Goal: Task Accomplishment & Management: Use online tool/utility

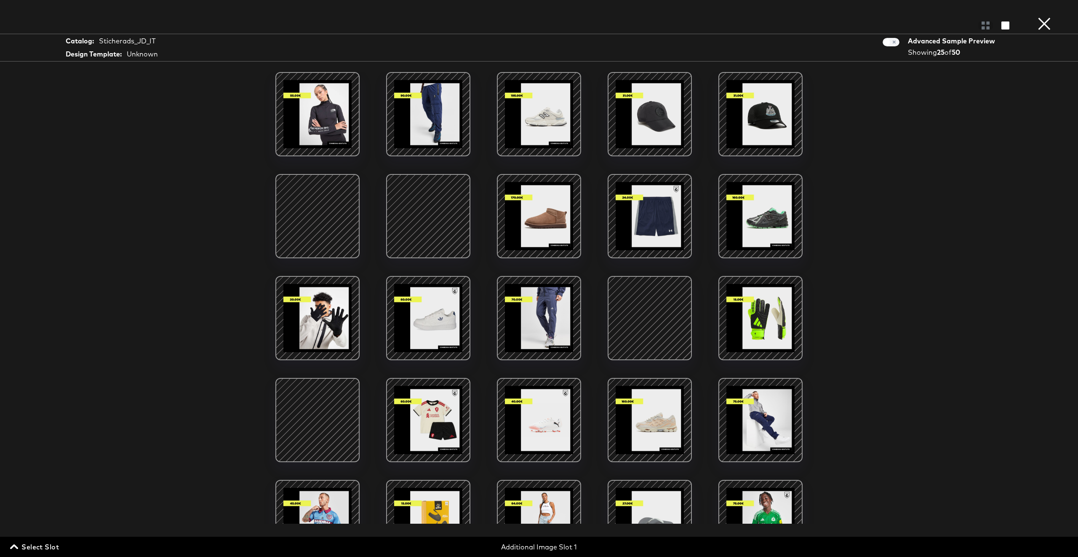
click at [315, 217] on div at bounding box center [318, 216] width 72 height 72
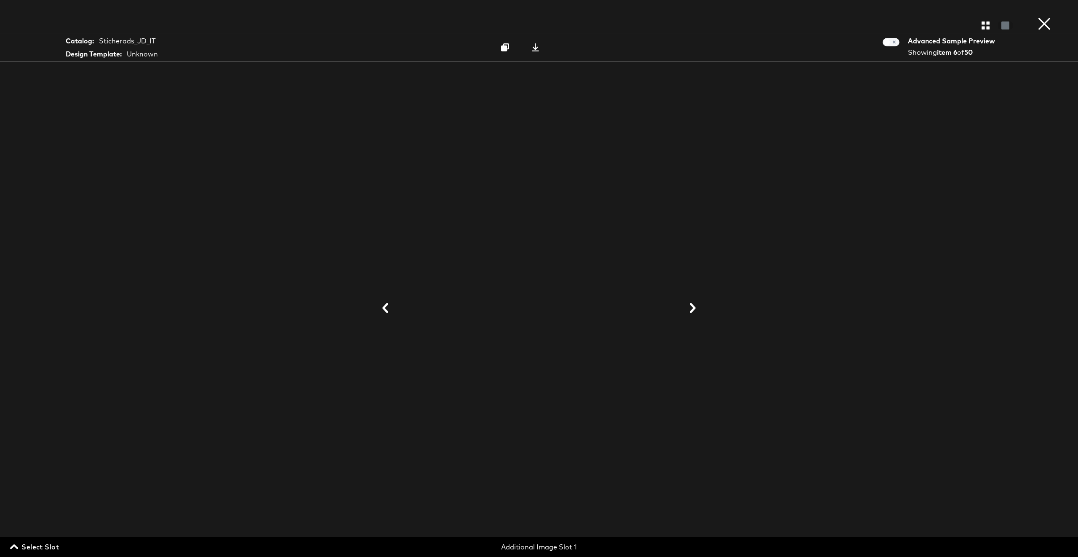
click at [705, 306] on div at bounding box center [539, 308] width 632 height 473
click at [697, 305] on icon at bounding box center [693, 308] width 10 height 10
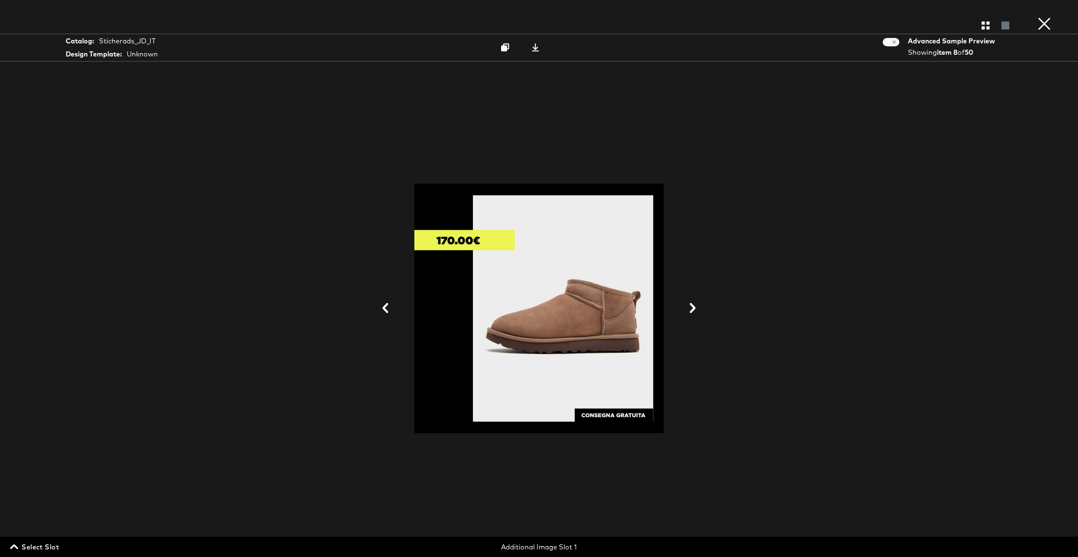
click at [697, 305] on icon at bounding box center [693, 308] width 10 height 10
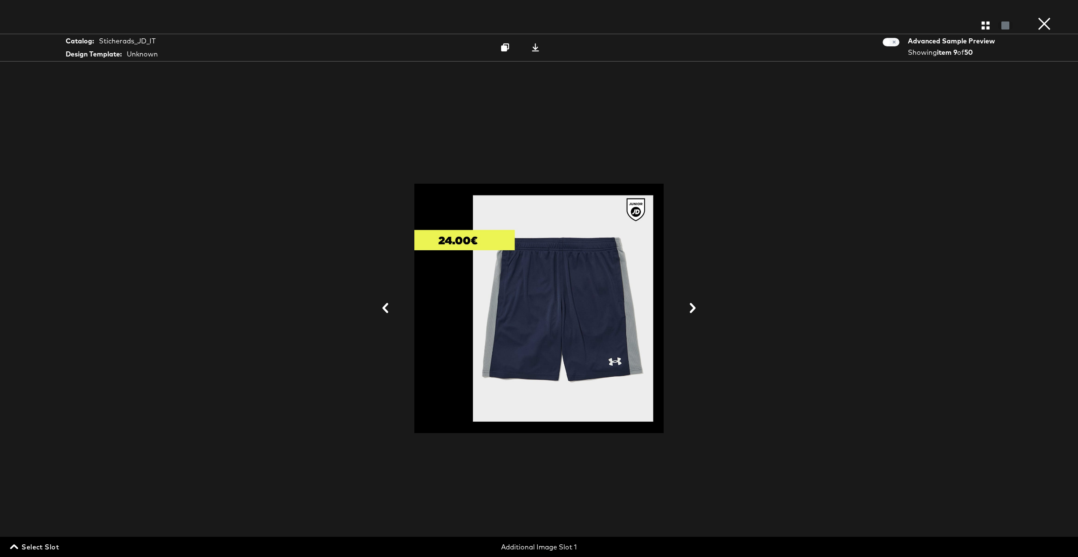
click at [697, 305] on icon at bounding box center [693, 308] width 10 height 10
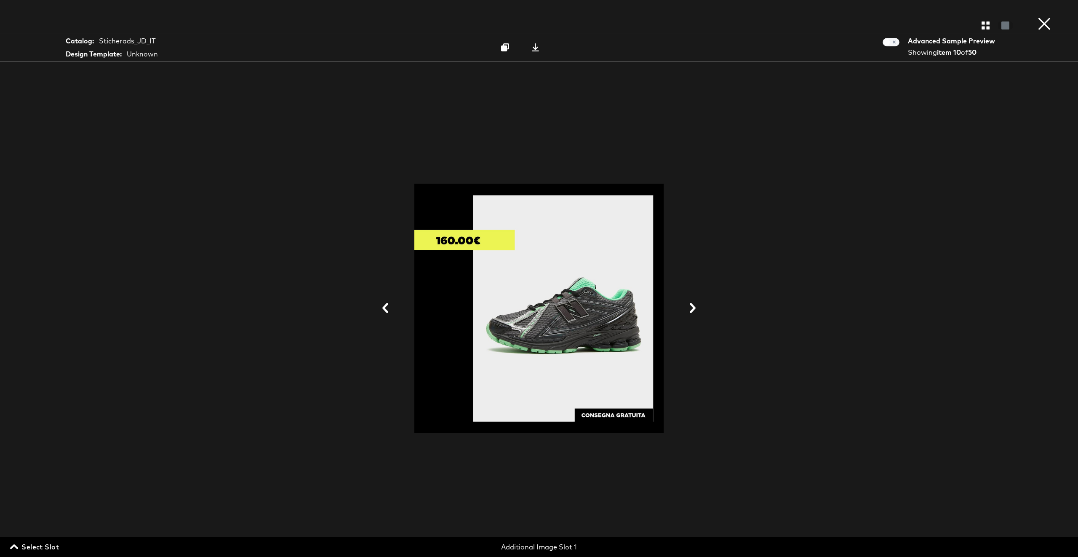
click at [697, 305] on icon at bounding box center [693, 308] width 10 height 10
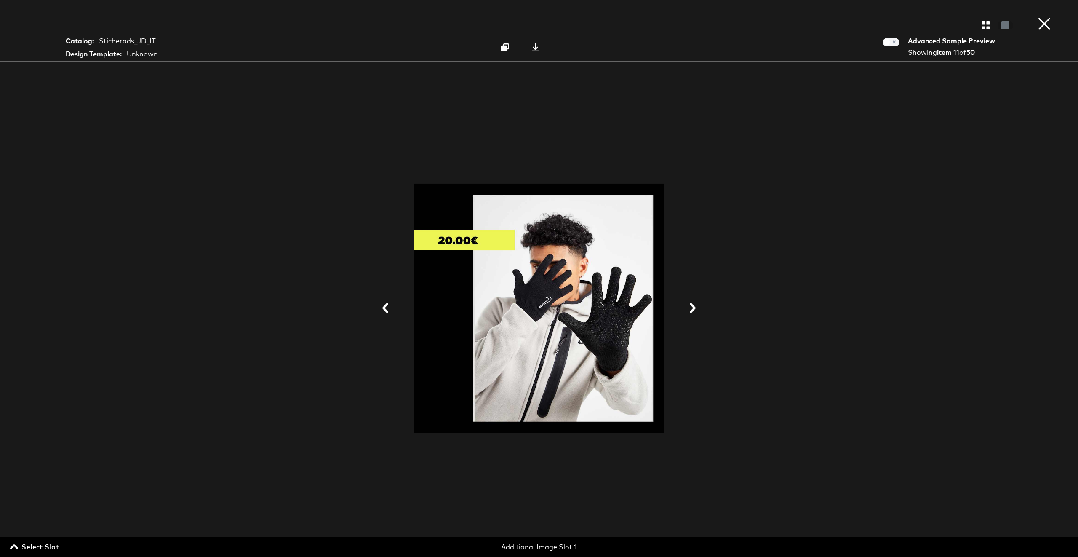
click at [1045, 17] on button "×" at bounding box center [1044, 8] width 17 height 17
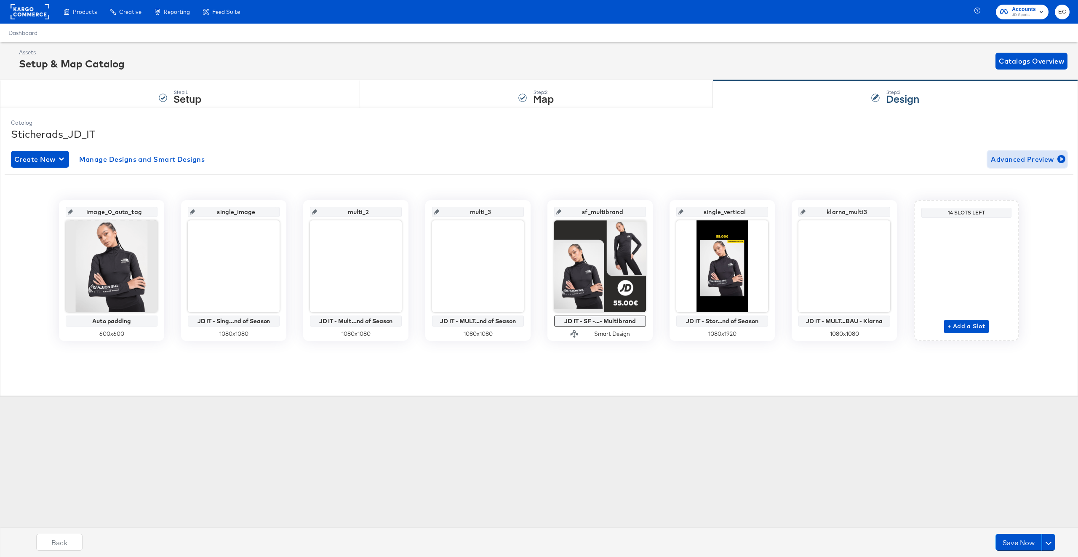
click at [1032, 162] on span "Advanced Preview" at bounding box center [1027, 159] width 73 height 12
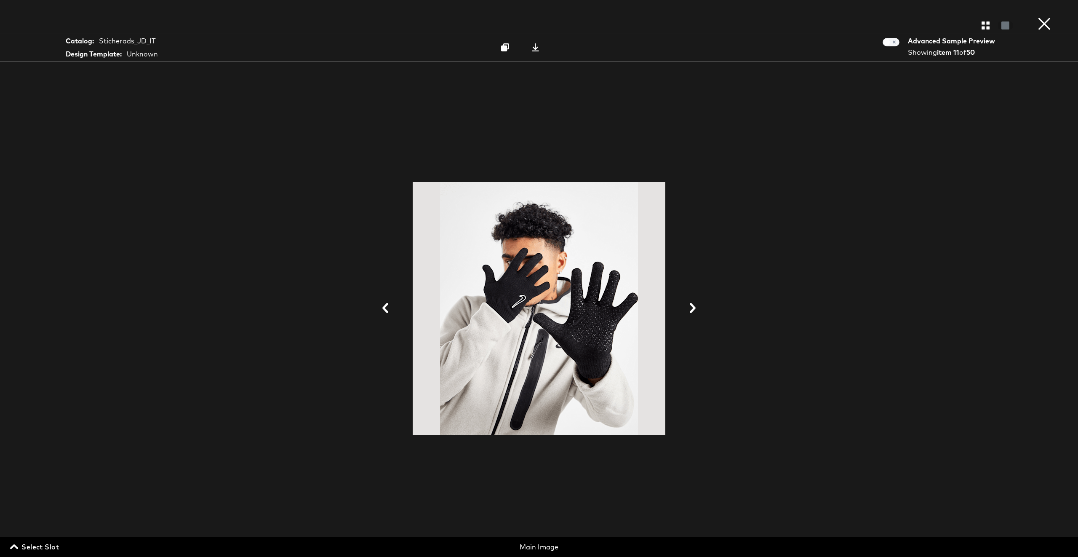
click at [38, 543] on span "Select Slot" at bounding box center [35, 547] width 47 height 12
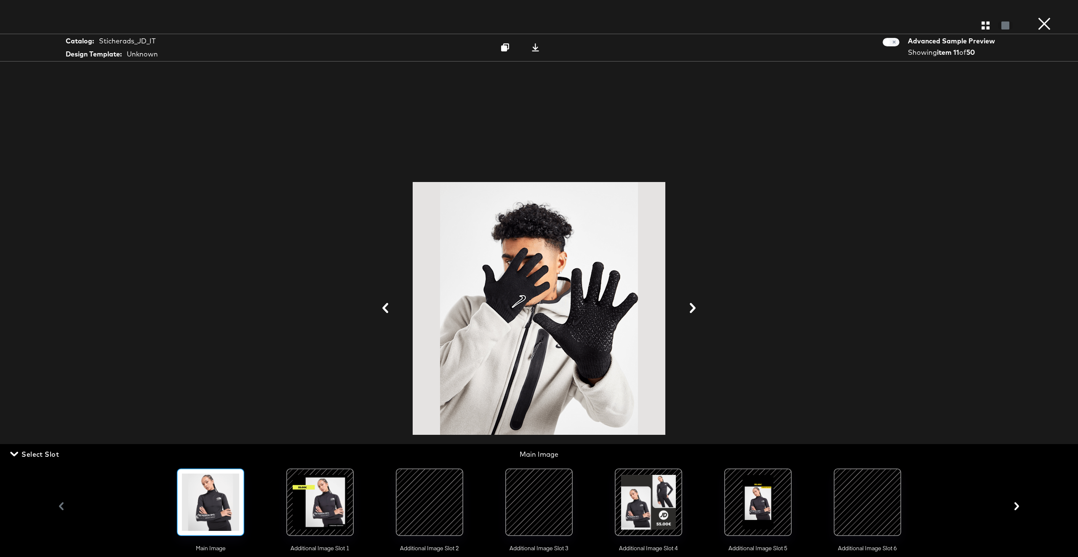
click at [329, 493] on div at bounding box center [319, 501] width 57 height 57
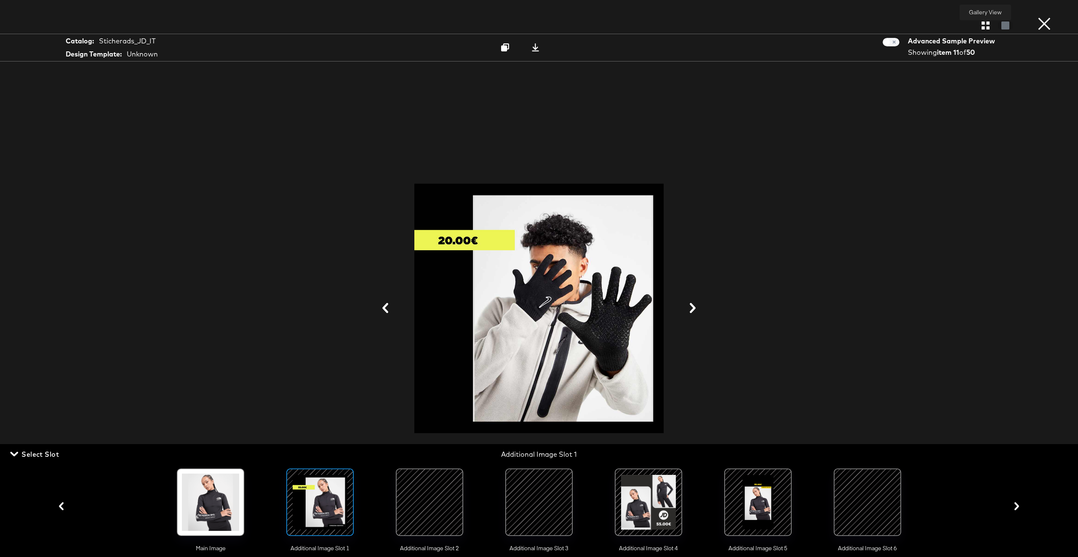
click at [982, 26] on icon "button" at bounding box center [986, 25] width 8 height 8
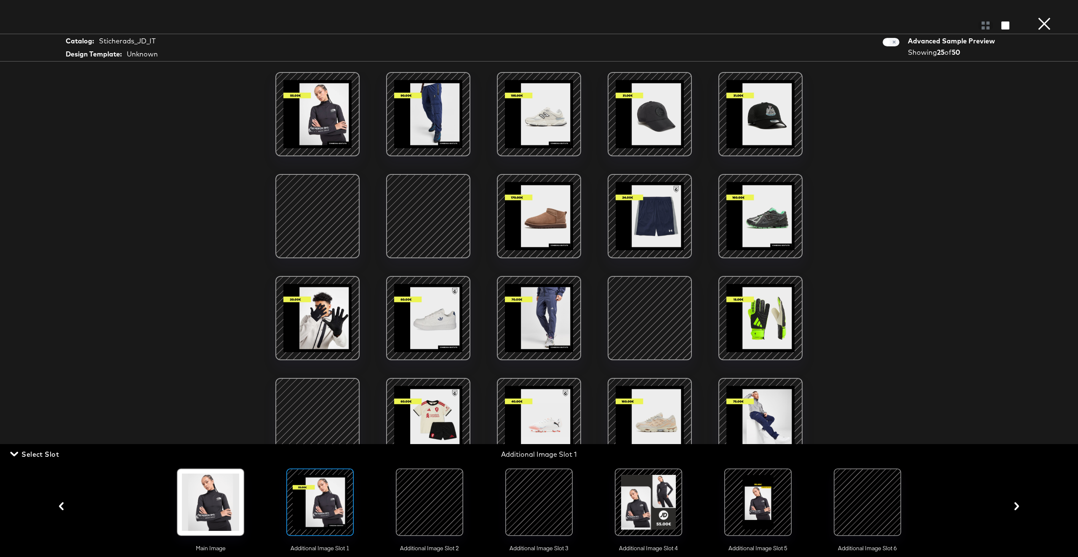
click at [415, 514] on div at bounding box center [429, 501] width 57 height 57
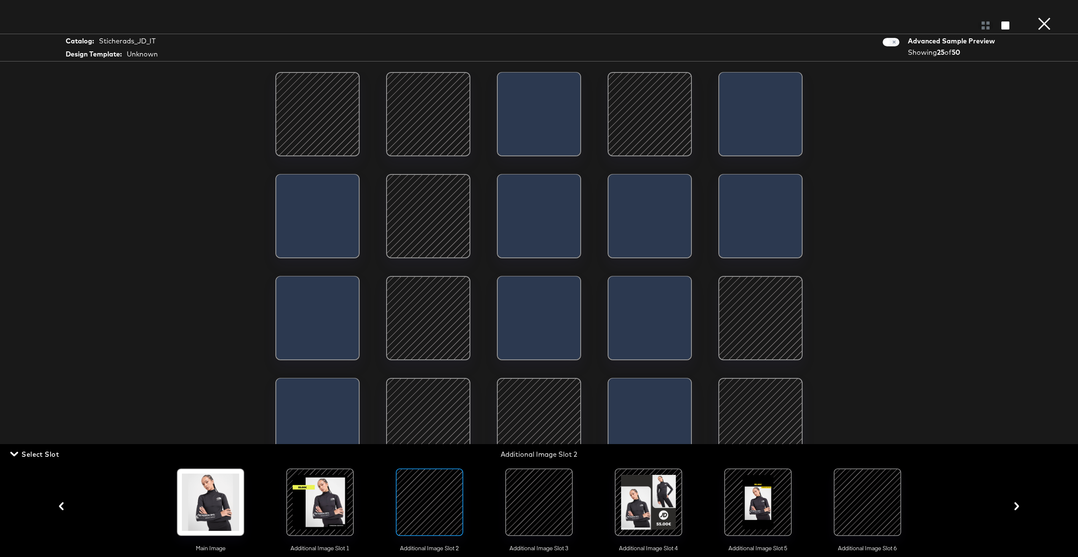
click at [341, 505] on div at bounding box center [319, 501] width 57 height 57
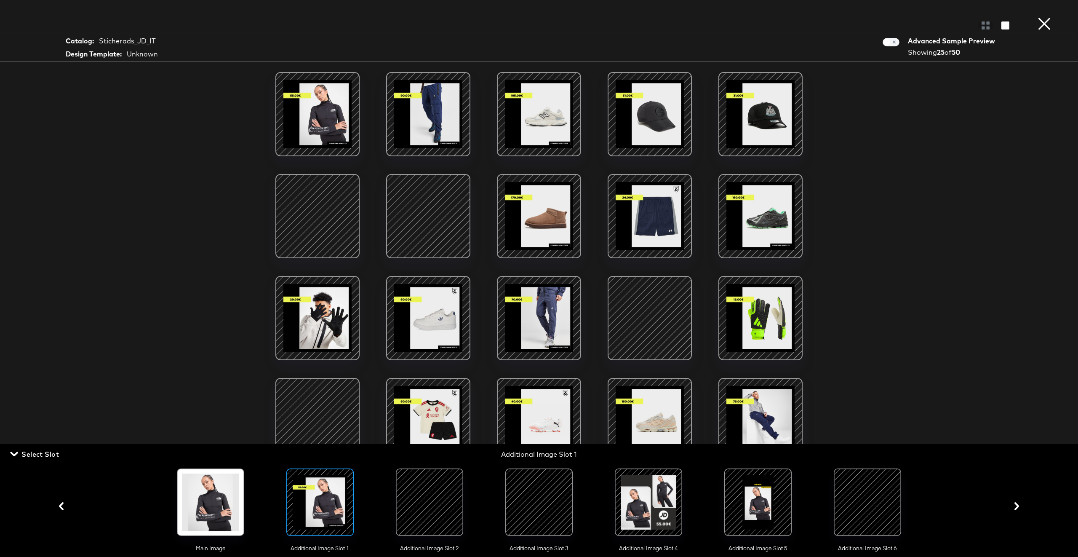
click at [405, 497] on div at bounding box center [429, 501] width 57 height 57
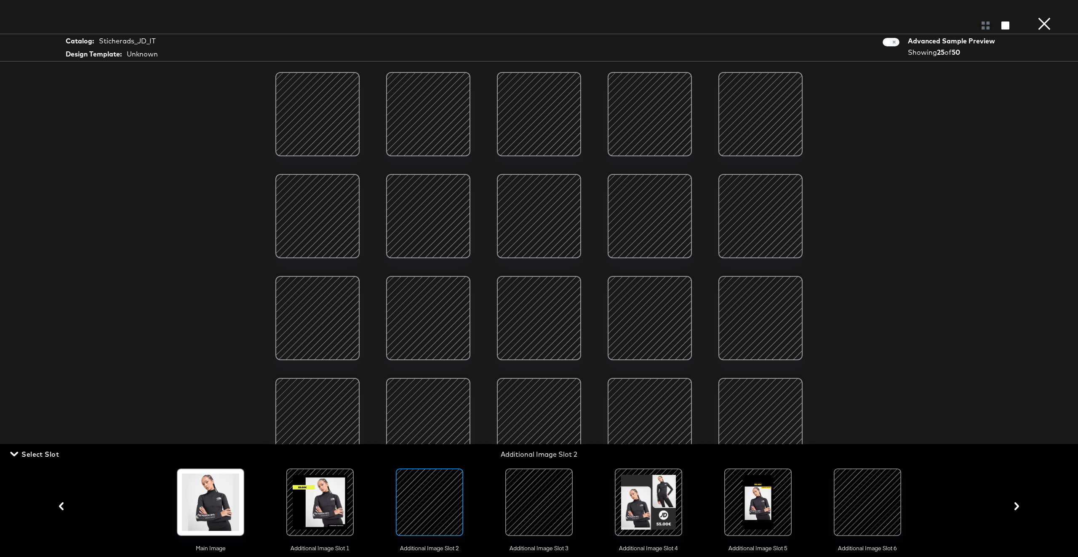
click at [526, 503] on div at bounding box center [538, 501] width 57 height 57
click at [761, 500] on div at bounding box center [757, 501] width 57 height 57
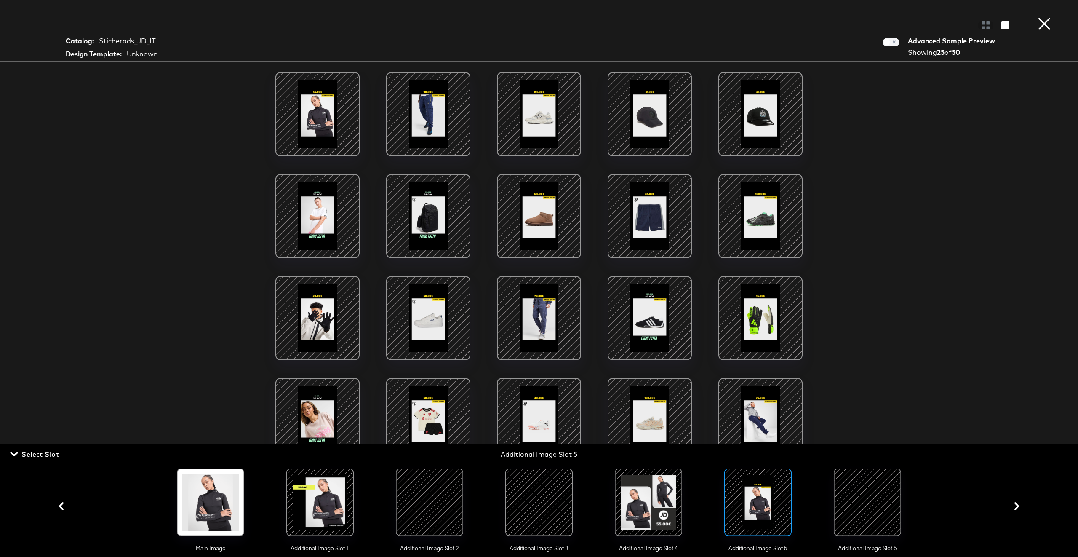
click at [1040, 17] on button "×" at bounding box center [1044, 8] width 17 height 17
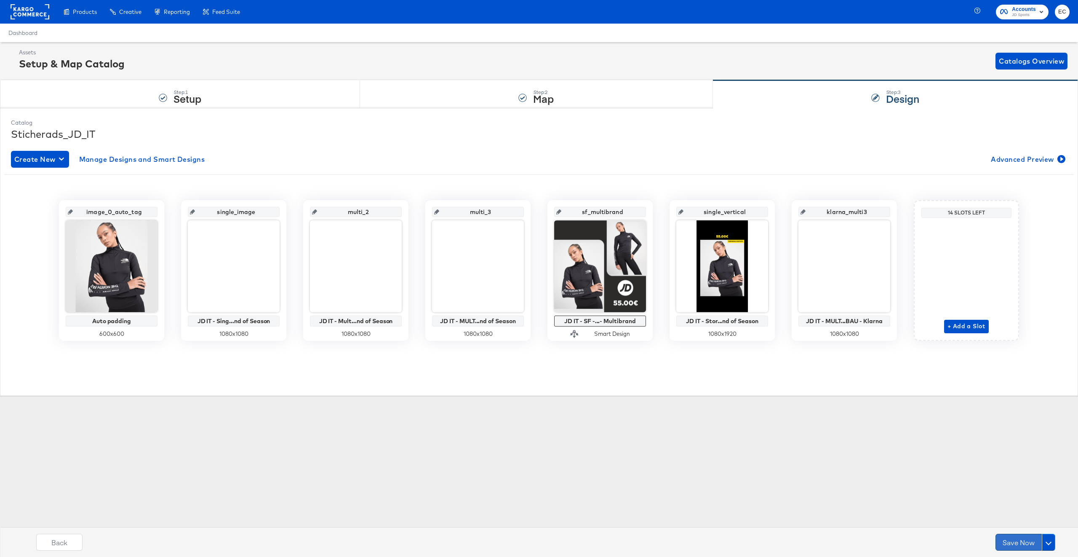
click at [1019, 543] on button "Save Now" at bounding box center [1019, 542] width 46 height 17
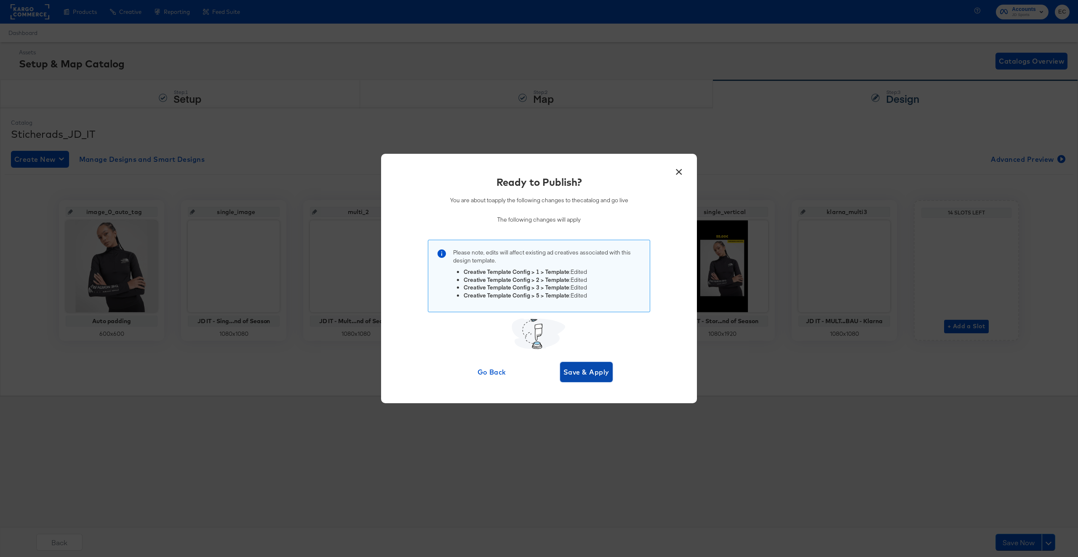
click at [587, 374] on span "Save & Apply" at bounding box center [587, 372] width 46 height 12
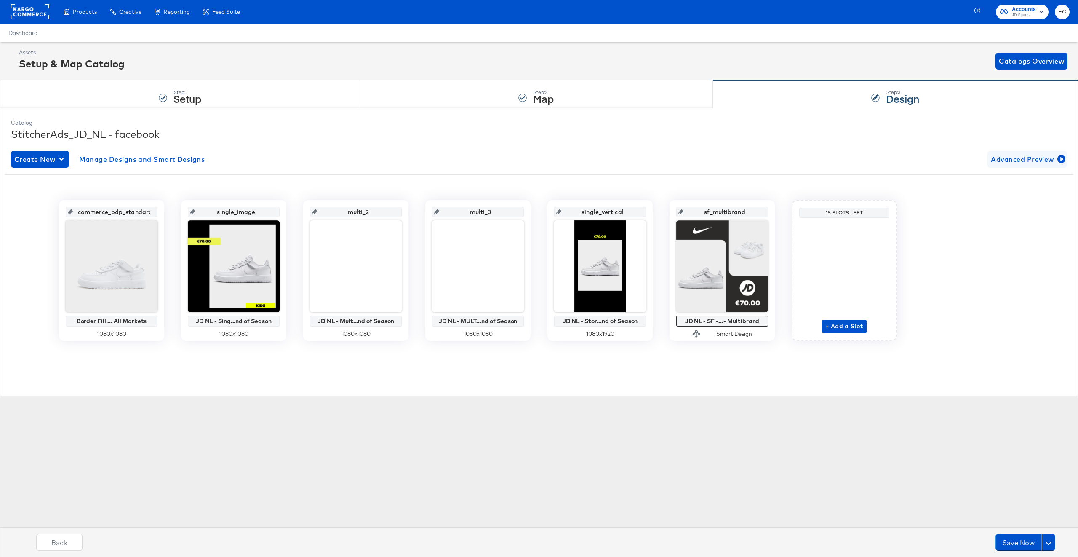
click at [1015, 163] on span "Advanced Preview" at bounding box center [1027, 159] width 73 height 12
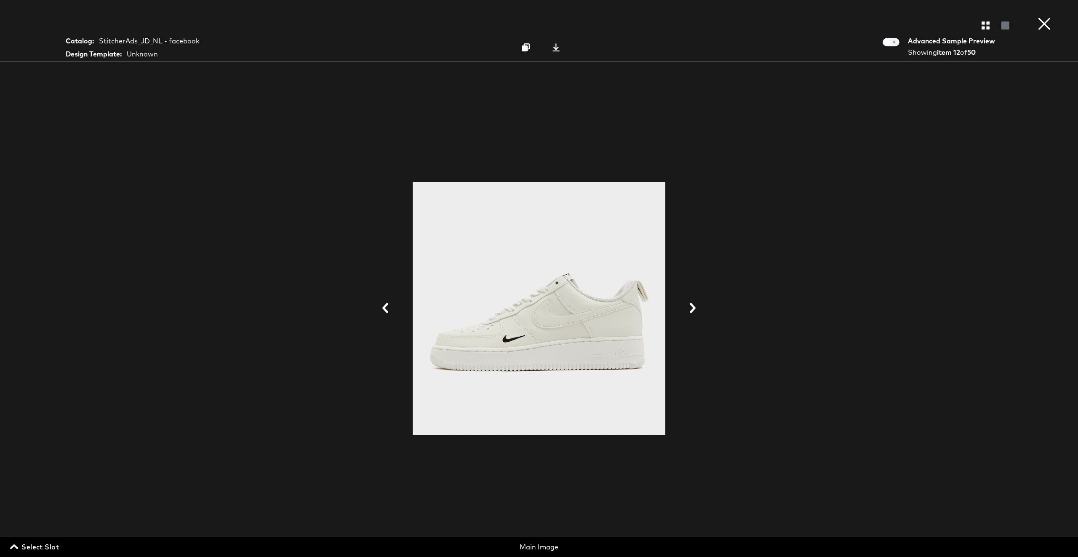
click at [58, 550] on span "Select Slot" at bounding box center [35, 547] width 47 height 12
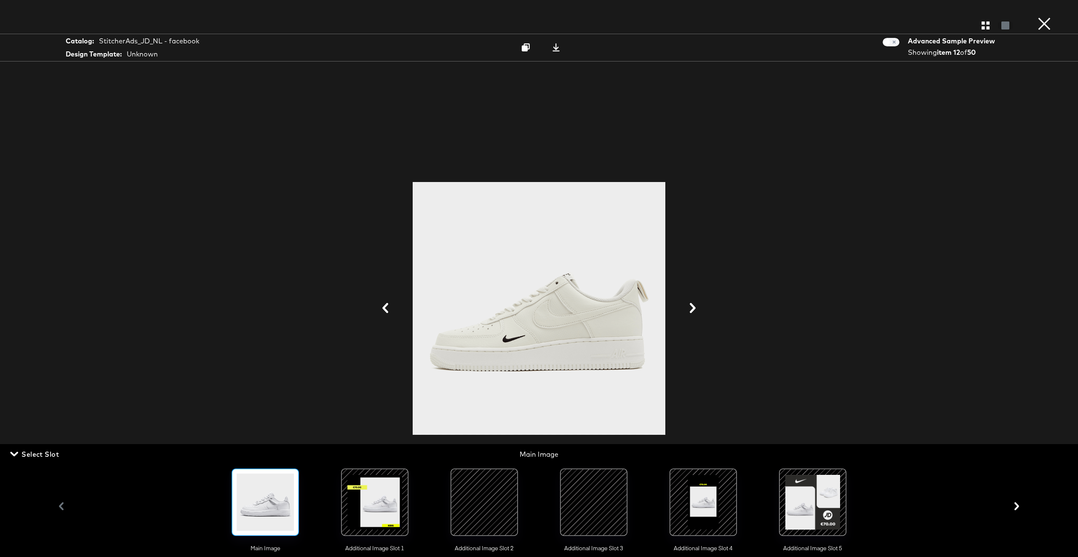
click at [361, 489] on div at bounding box center [374, 501] width 57 height 57
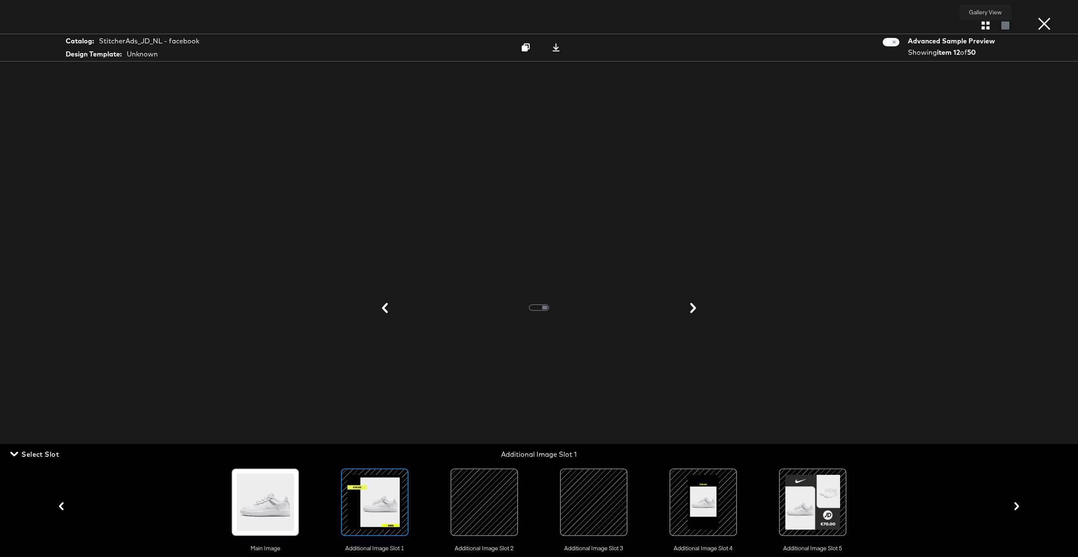
click at [987, 25] on icon "button" at bounding box center [986, 25] width 8 height 8
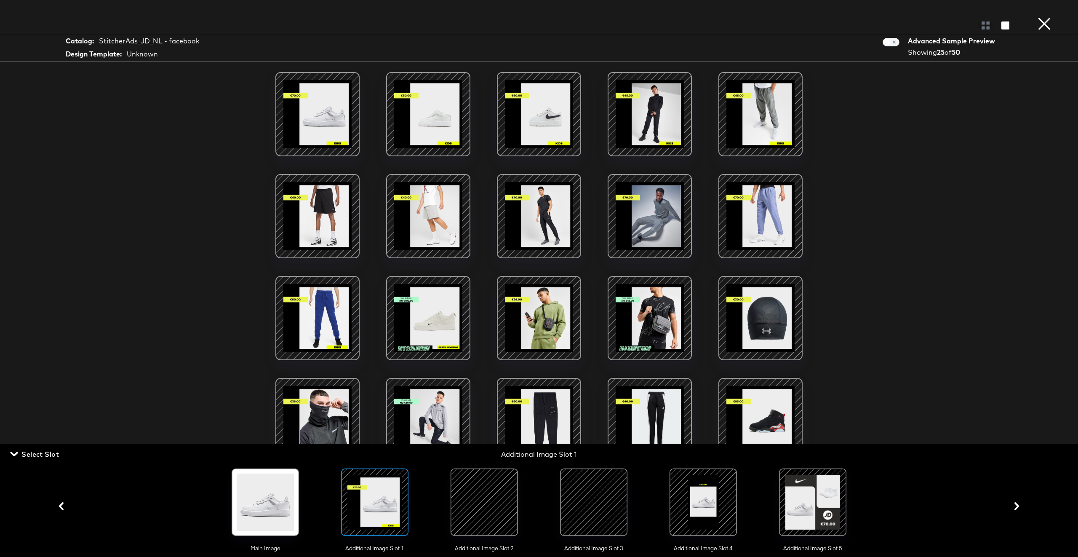
click at [488, 505] on div at bounding box center [484, 501] width 57 height 57
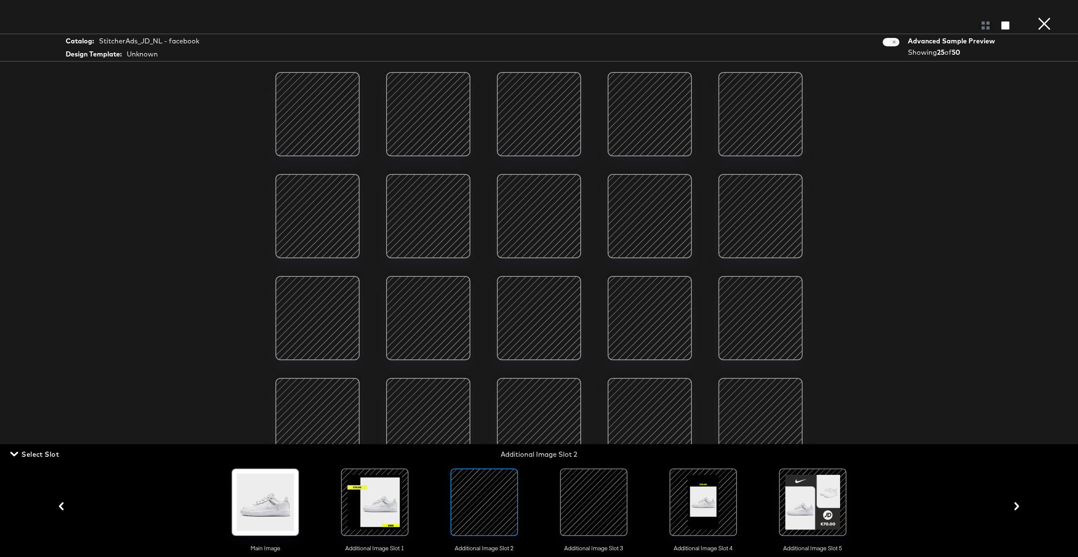
click at [609, 493] on div at bounding box center [593, 501] width 57 height 57
click at [379, 498] on div at bounding box center [374, 501] width 57 height 57
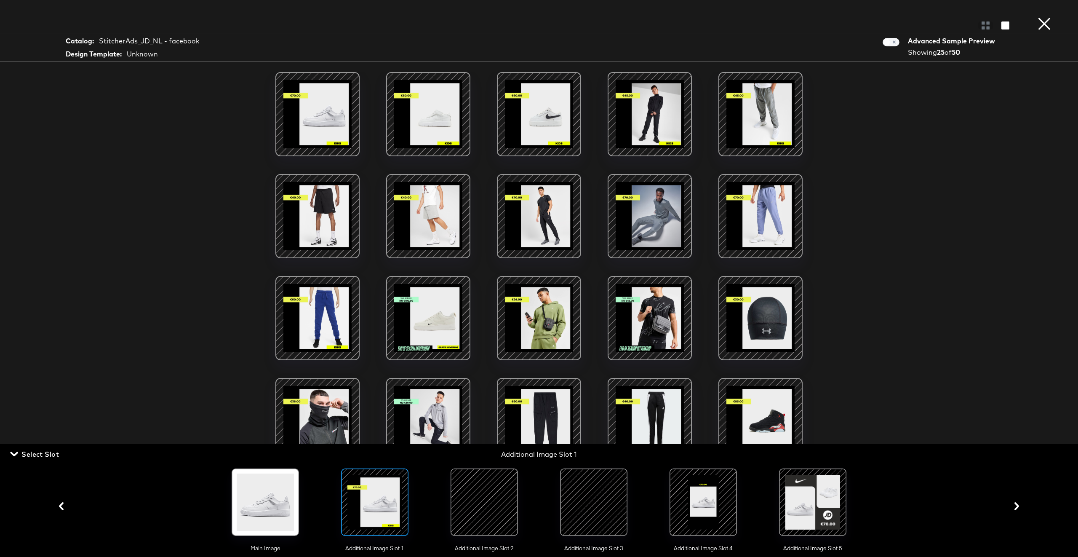
click at [479, 505] on div at bounding box center [484, 501] width 57 height 57
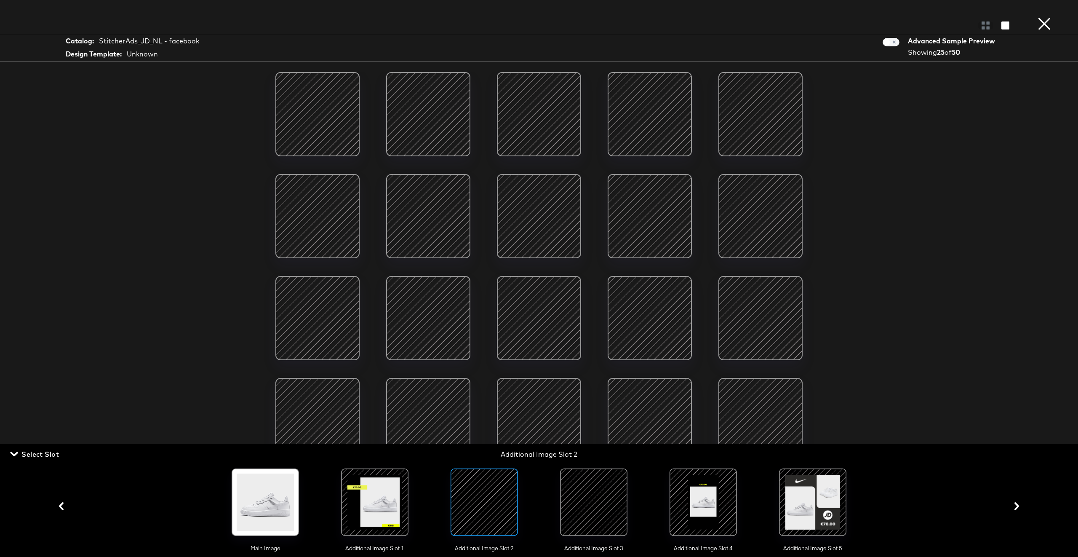
click at [606, 517] on div at bounding box center [593, 501] width 57 height 57
click at [711, 507] on div at bounding box center [703, 501] width 57 height 57
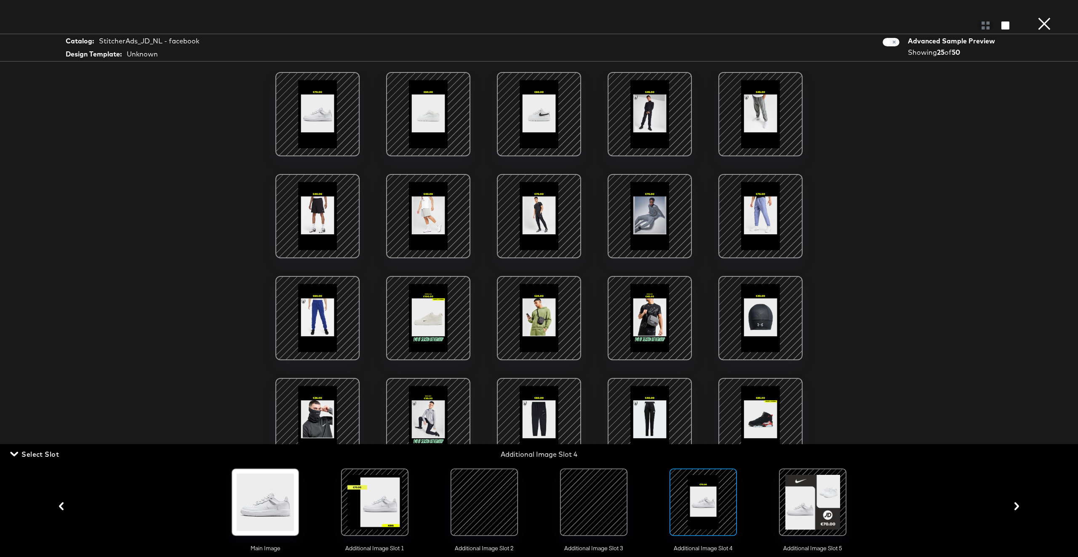
click at [1049, 17] on button "×" at bounding box center [1044, 8] width 17 height 17
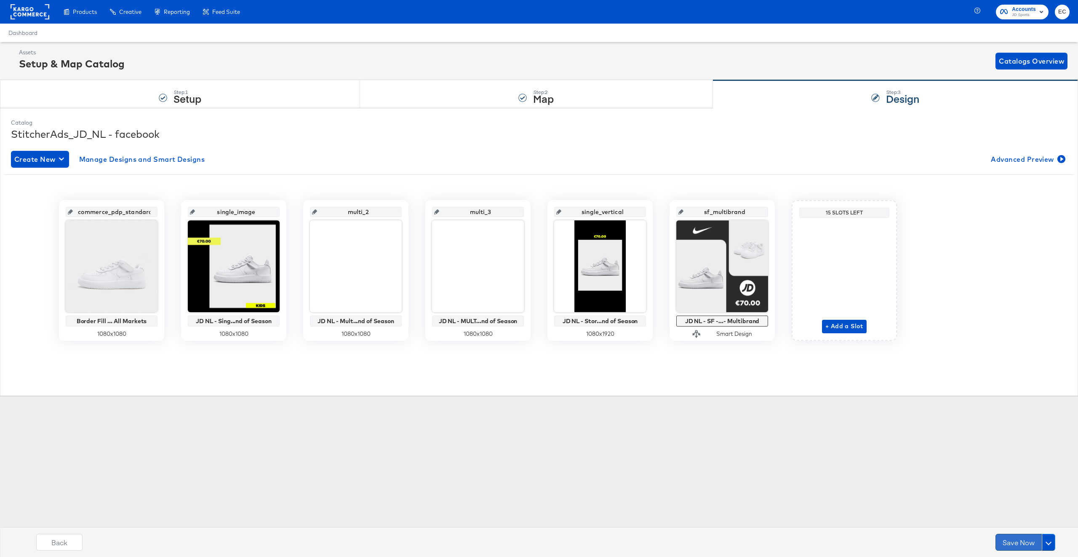
click at [1019, 537] on button "Save Now" at bounding box center [1019, 542] width 46 height 17
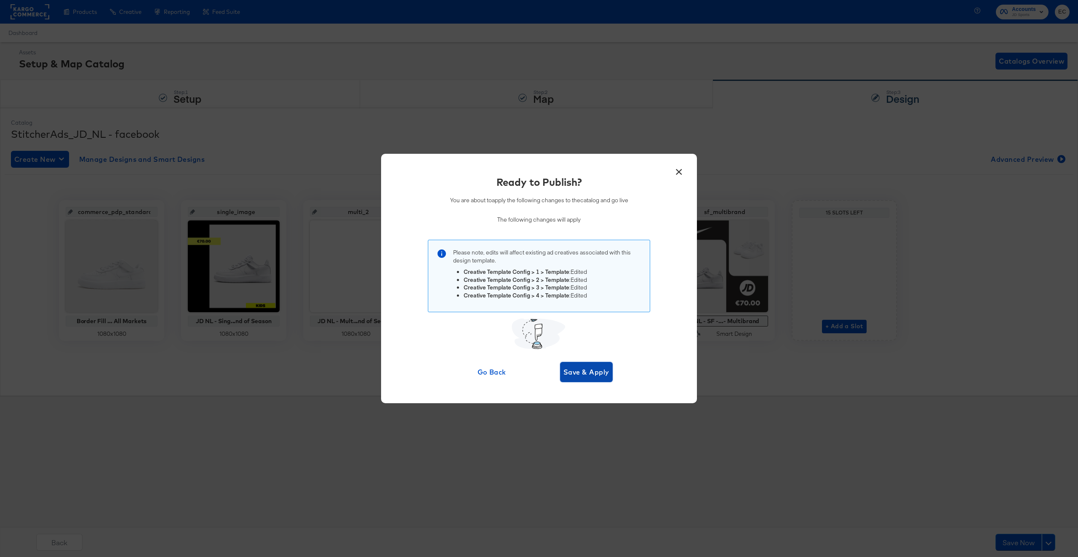
click at [589, 373] on span "Save & Apply" at bounding box center [587, 372] width 46 height 12
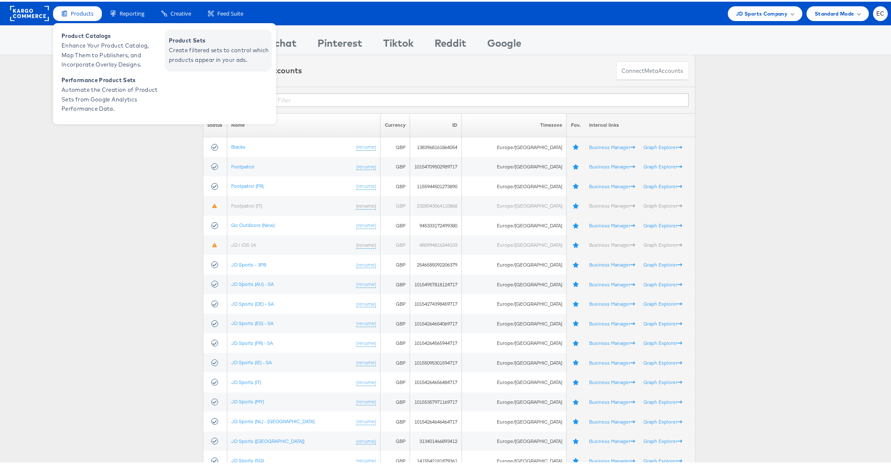
click at [234, 47] on span "Create filtered sets to control which products appear in your ads." at bounding box center [219, 53] width 101 height 19
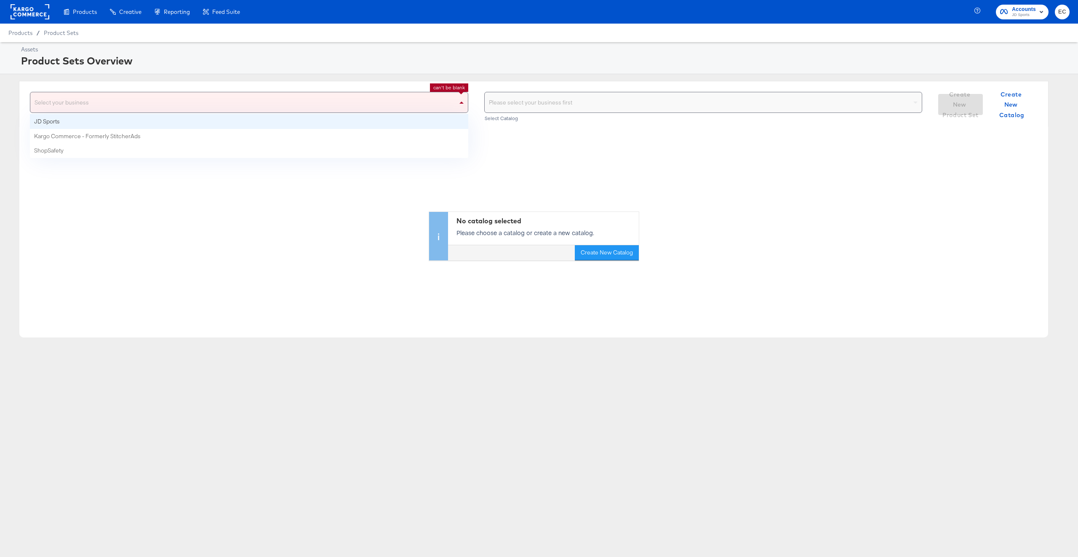
click at [373, 95] on div "Select your business" at bounding box center [249, 102] width 438 height 20
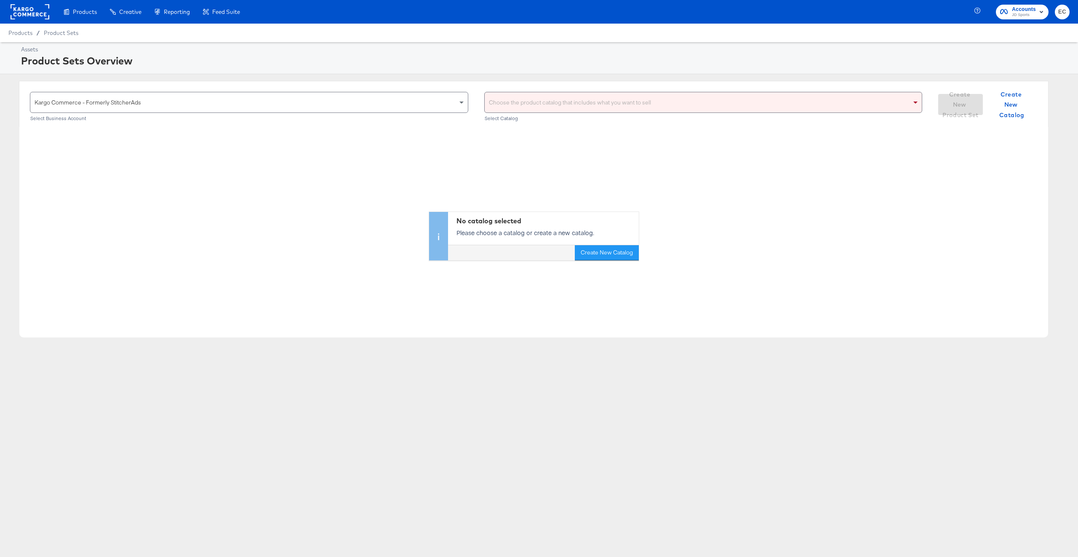
click at [441, 104] on div "Kargo Commerce - Formerly StitcherAds" at bounding box center [249, 102] width 438 height 20
click at [546, 104] on div "Choose the product catalog that includes what you want to sell" at bounding box center [704, 102] width 438 height 20
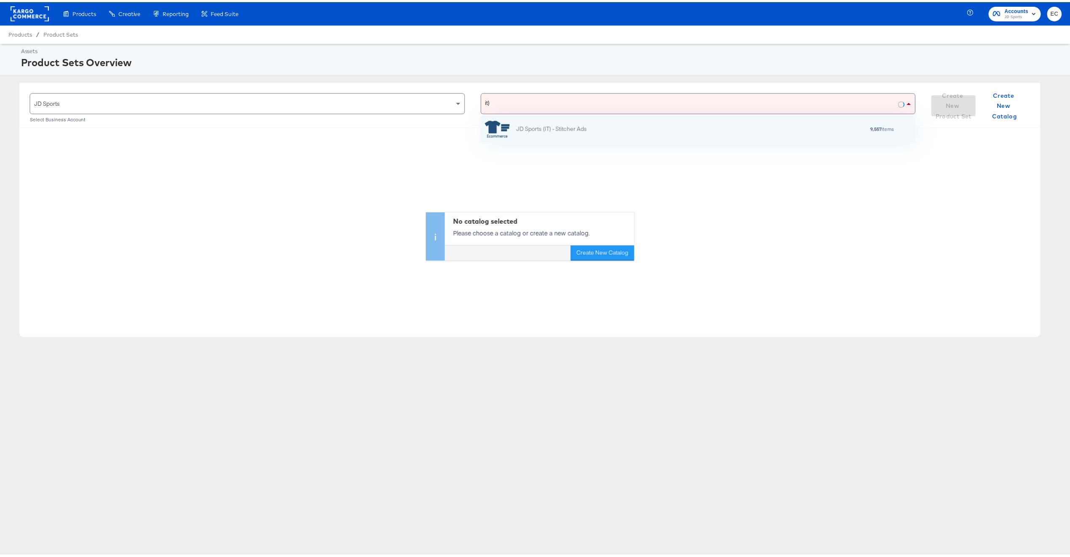
scroll to position [19, 430]
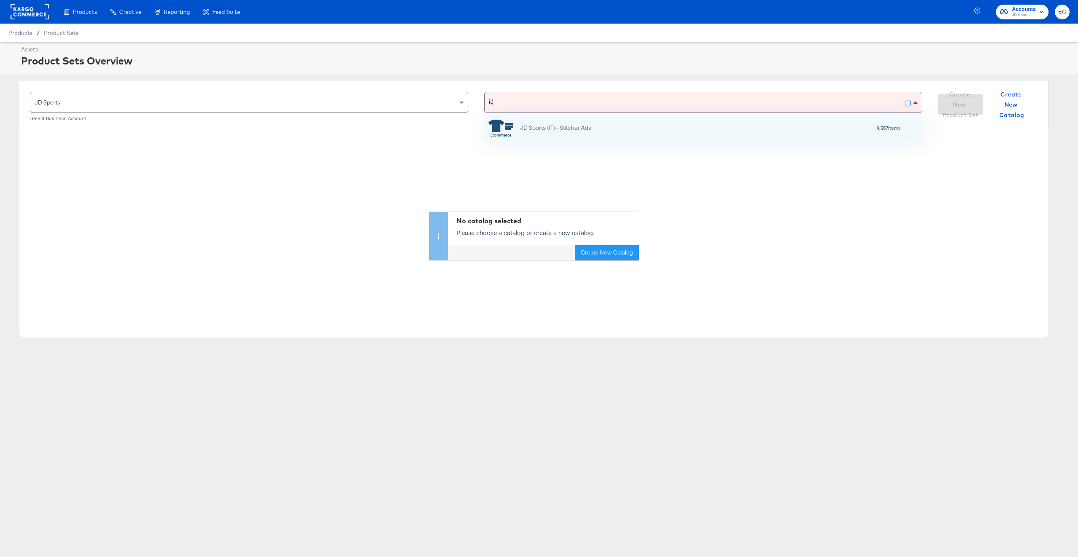
type input "(it)"
click at [548, 131] on div "JD Sports (IT) - Stitcher Ads" at bounding box center [555, 127] width 71 height 9
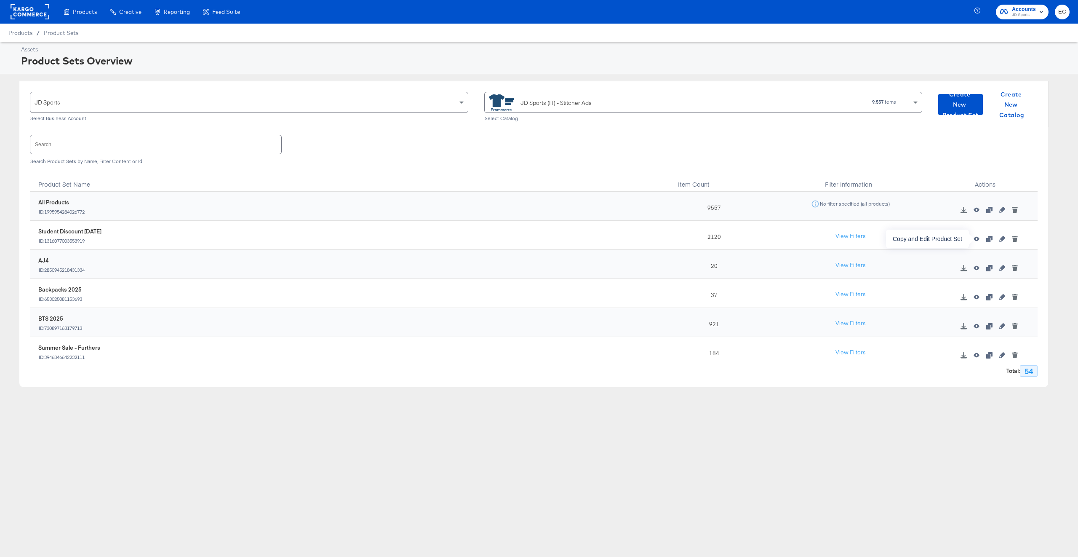
click at [986, 238] on icon "button" at bounding box center [989, 239] width 6 height 6
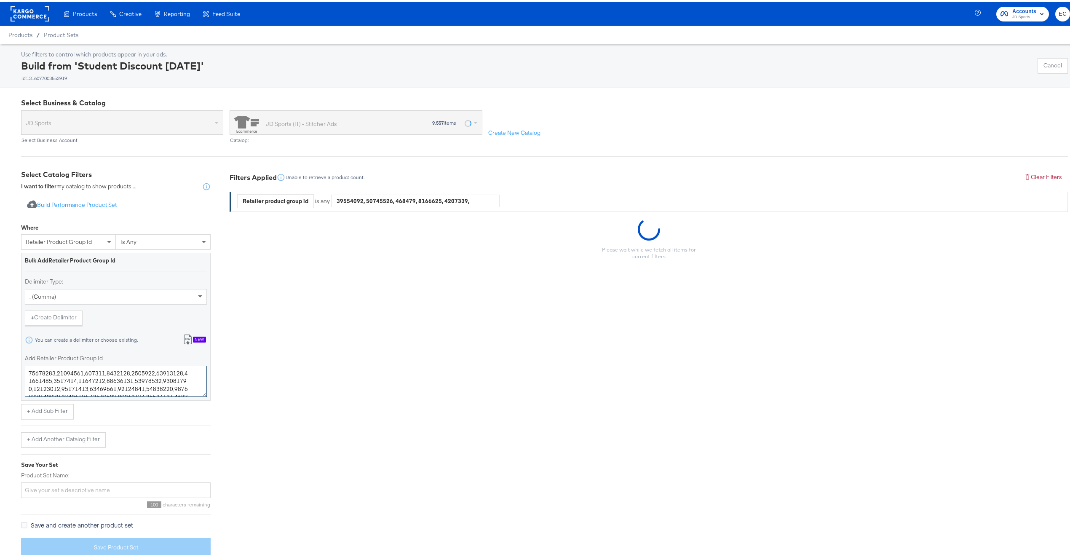
click at [104, 375] on textarea "Add Retailer Product Group Id" at bounding box center [116, 378] width 182 height 31
paste textarea "6476040,16132375,19692163,19699117,19712977,19630667,19700377,16068094,16465987…"
type textarea "16476040,16132375,19692163,19699117,19712977,19630667,19700377,16068094,1646598…"
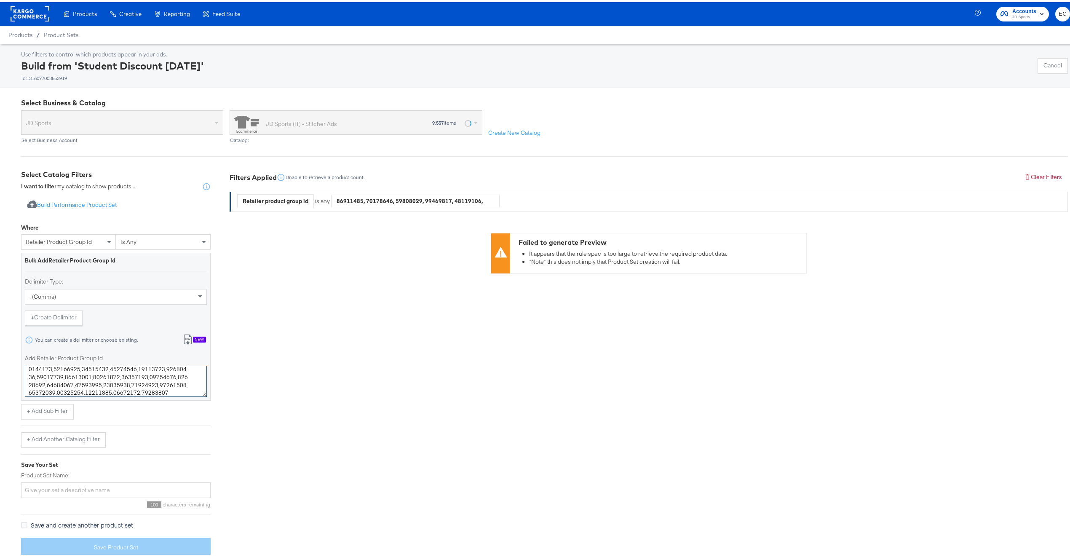
click at [104, 375] on textarea "Add Retailer Product Group Id" at bounding box center [116, 378] width 182 height 31
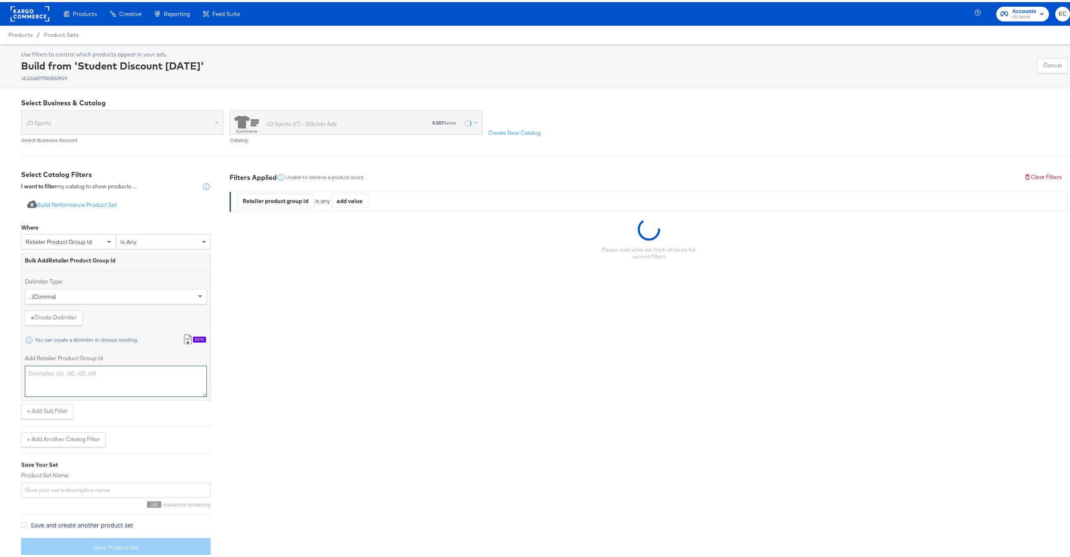
paste textarea "16476040,16132375,19692163,19699117,19712977,19630667,19700377,16068094,1646598…"
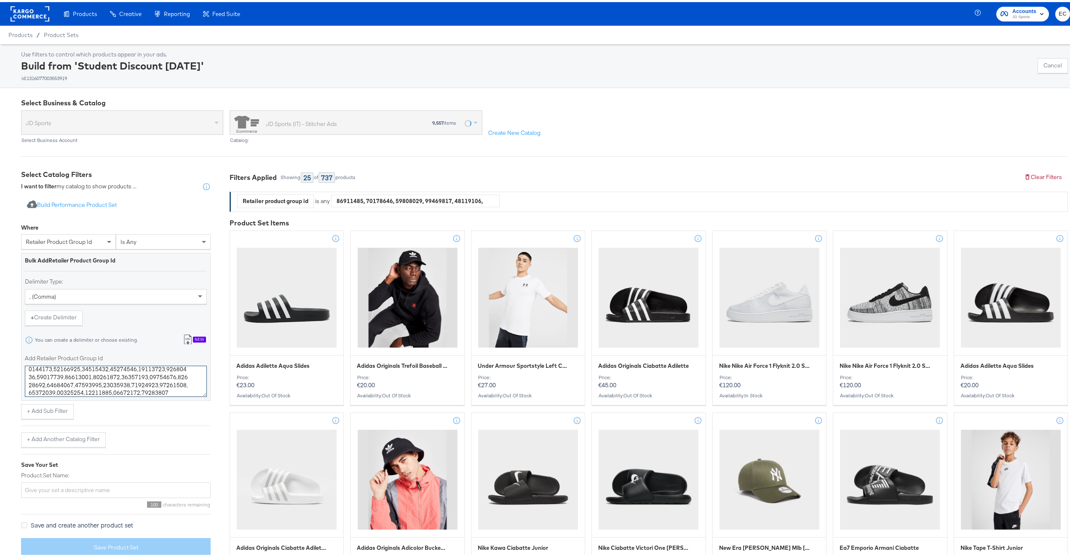
type textarea "16476040,16132375,19692163,19699117,19712977,19630667,19700377,16068094,1646598…"
click at [156, 430] on div "+ Add Another Catalog Filter" at bounding box center [116, 434] width 190 height 22
click at [153, 496] on input "Product Set Name:" at bounding box center [116, 488] width 190 height 16
type input "m"
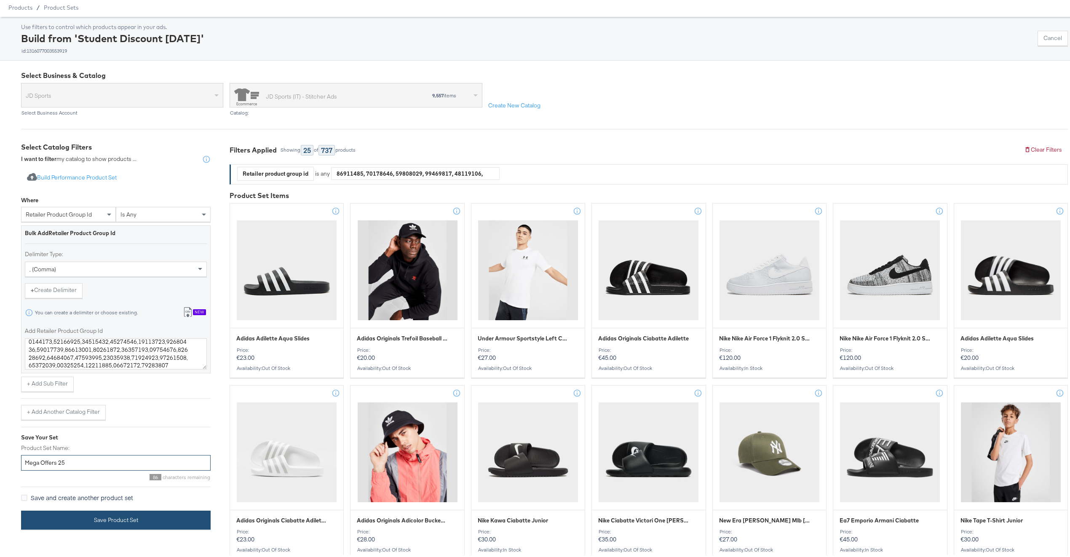
type input "Mega Offers 25"
click at [159, 516] on button "Save Product Set" at bounding box center [116, 517] width 190 height 19
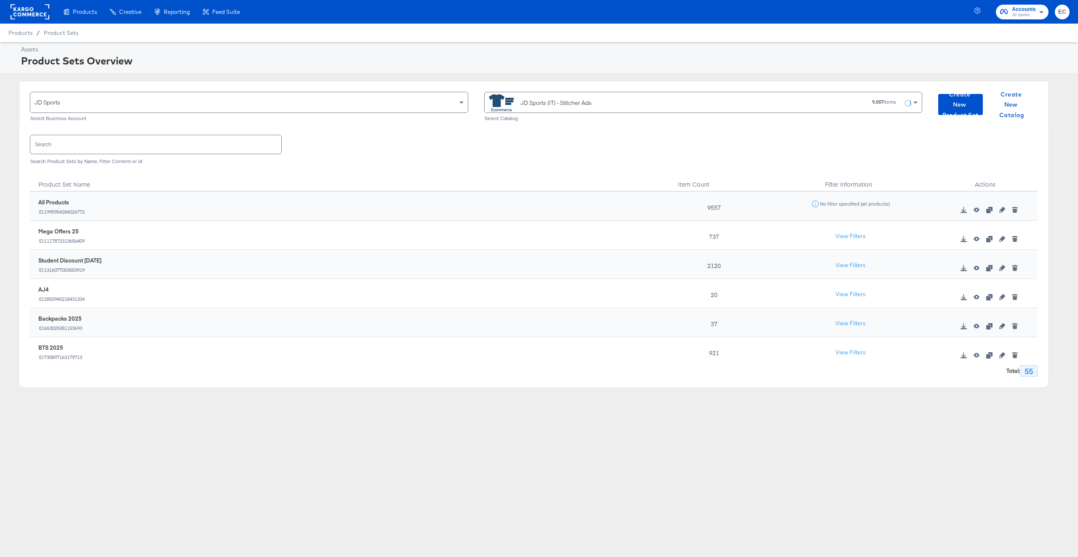
click at [556, 106] on div "JD Sports (IT) - Stitcher Ads" at bounding box center [556, 103] width 71 height 9
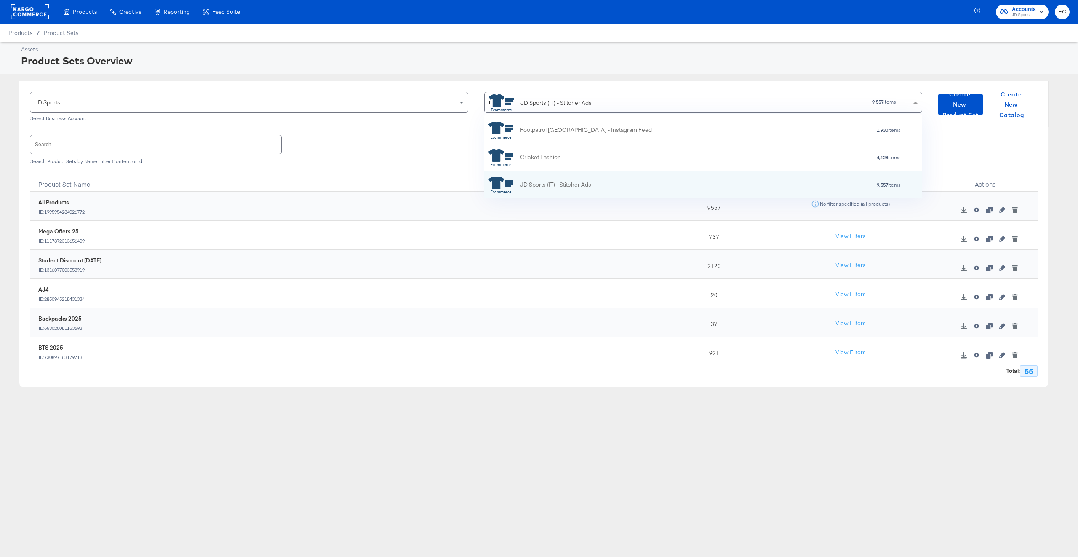
type input "nl"
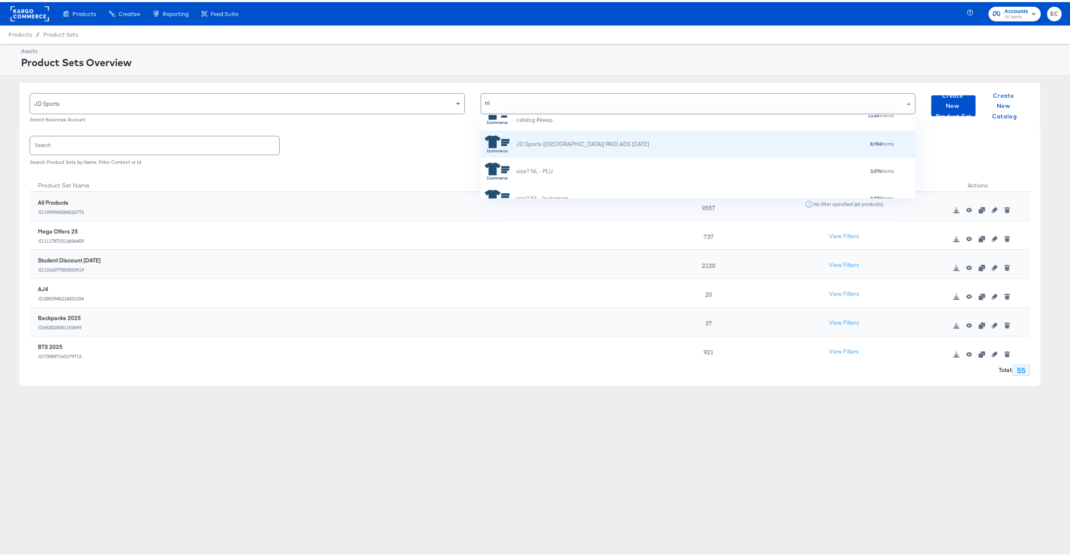
scroll to position [0, 0]
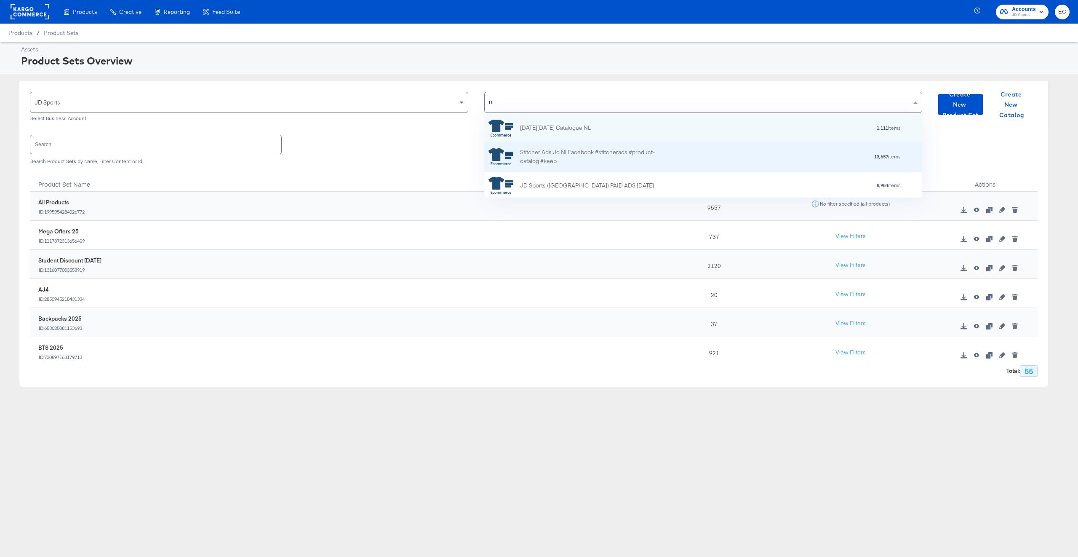
click at [615, 167] on div "Stitcher Ads Jd Nl Facebook #stitcherads #product-catalog #keep 13,657 items" at bounding box center [703, 157] width 438 height 30
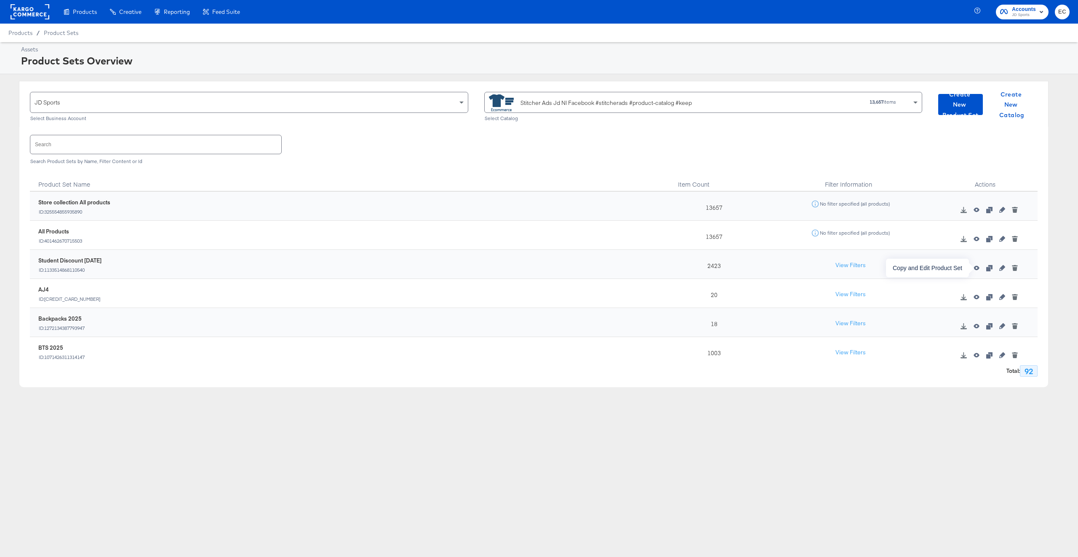
click at [986, 267] on icon "button" at bounding box center [989, 268] width 6 height 6
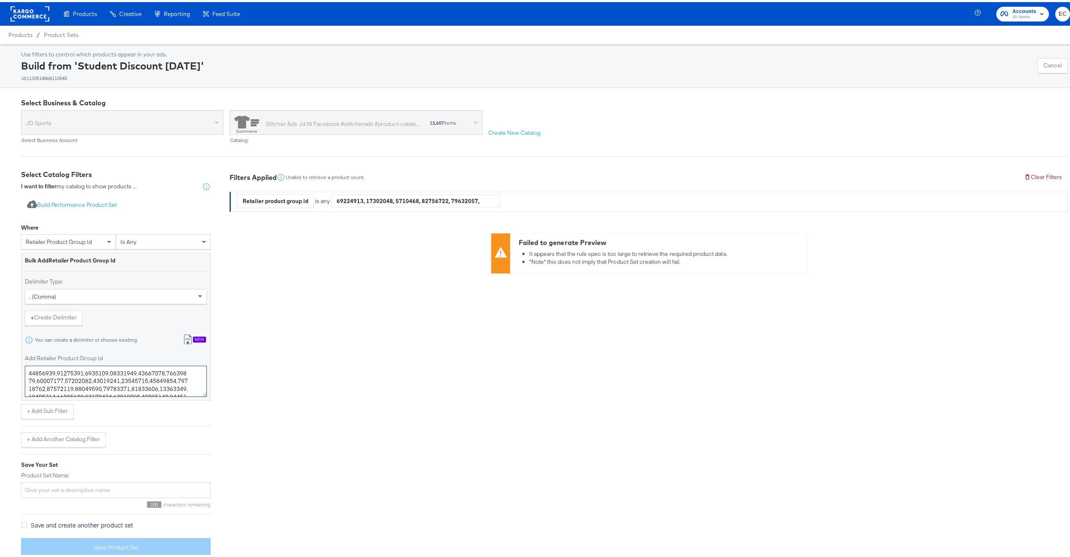
click at [126, 382] on textarea "Add Retailer Product Group Id" at bounding box center [116, 378] width 182 height 31
paste textarea "19585760,16476040,16132375,19712782,19708348,19686060,19692163,19699117,1971297…"
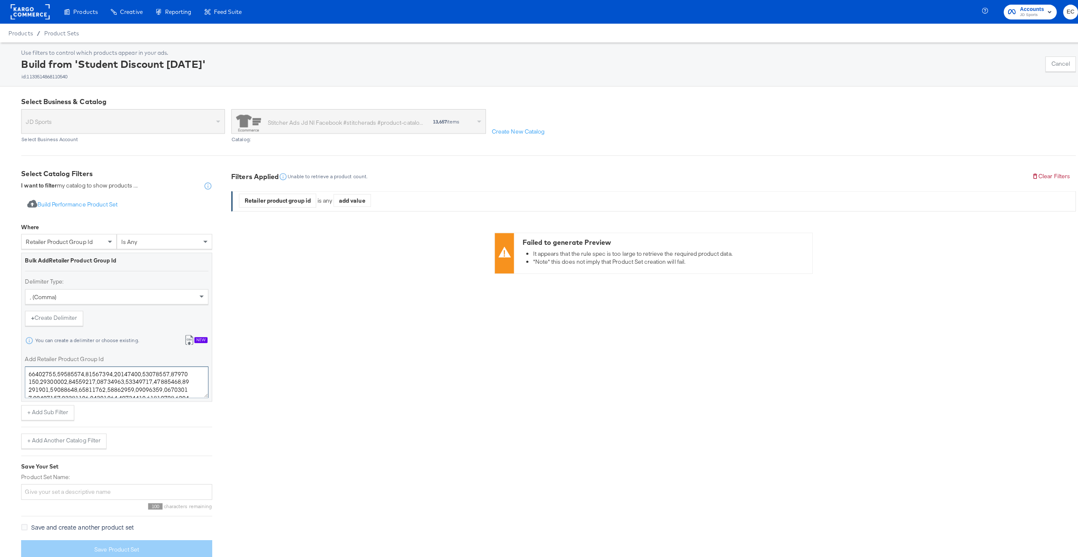
scroll to position [1075, 0]
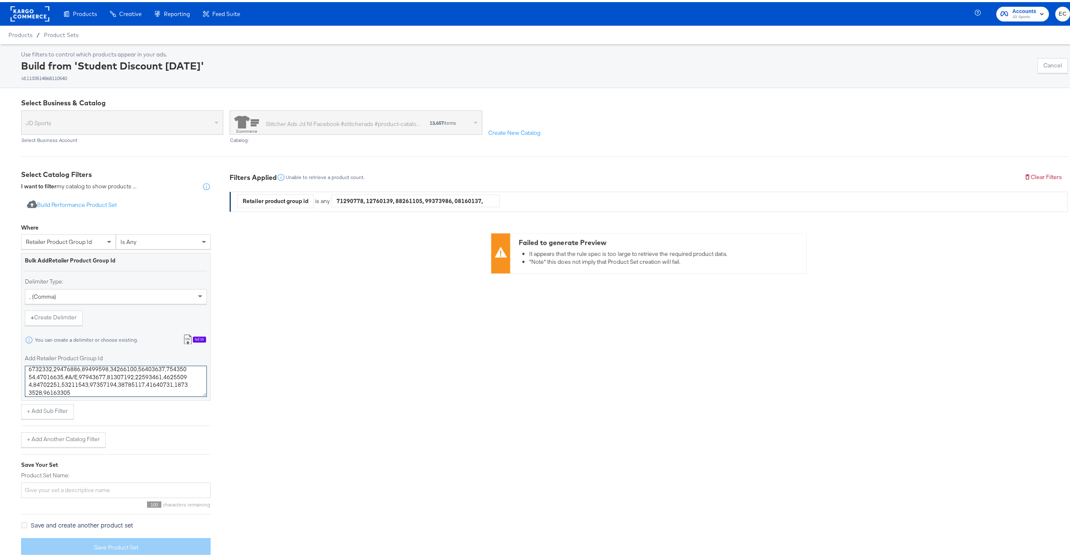
type textarea "19585760,16476040,16132375,19712782,19708348,19686060,19692163,19699117,1971297…"
click at [168, 462] on div "Save Your Set" at bounding box center [116, 463] width 190 height 8
click at [144, 489] on input "Product Set Name:" at bounding box center [116, 488] width 190 height 16
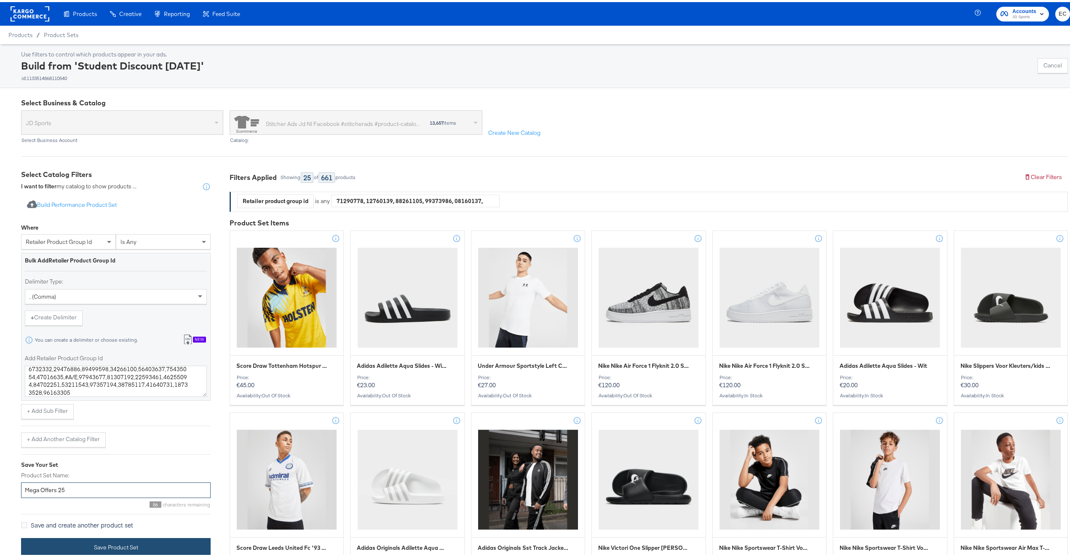
type input "Mega Offers 25"
click at [191, 547] on button "Save Product Set" at bounding box center [116, 545] width 190 height 19
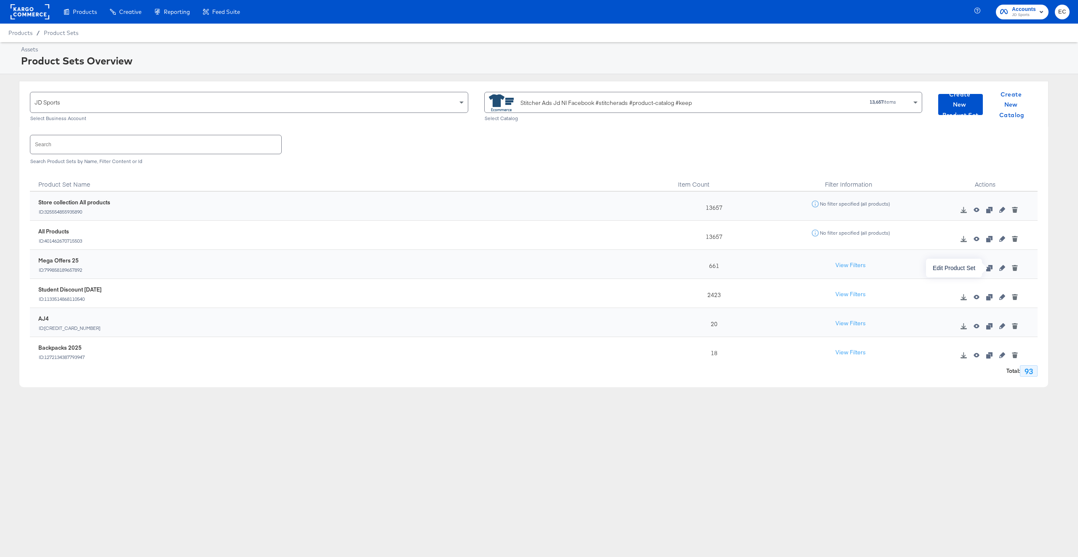
click at [999, 268] on icon "button" at bounding box center [1002, 268] width 6 height 6
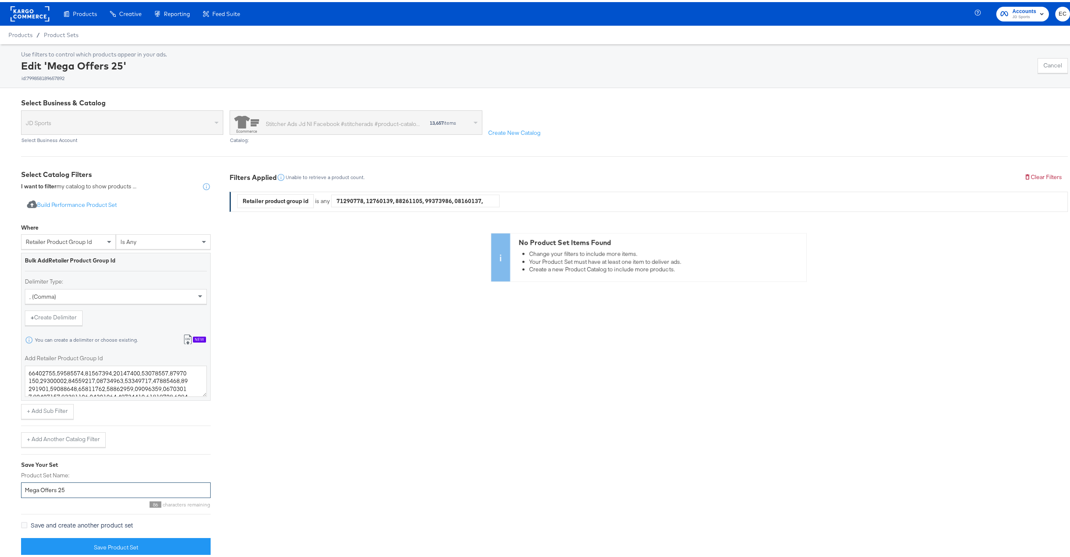
click at [96, 494] on input "Mega Offers 25" at bounding box center [116, 488] width 190 height 16
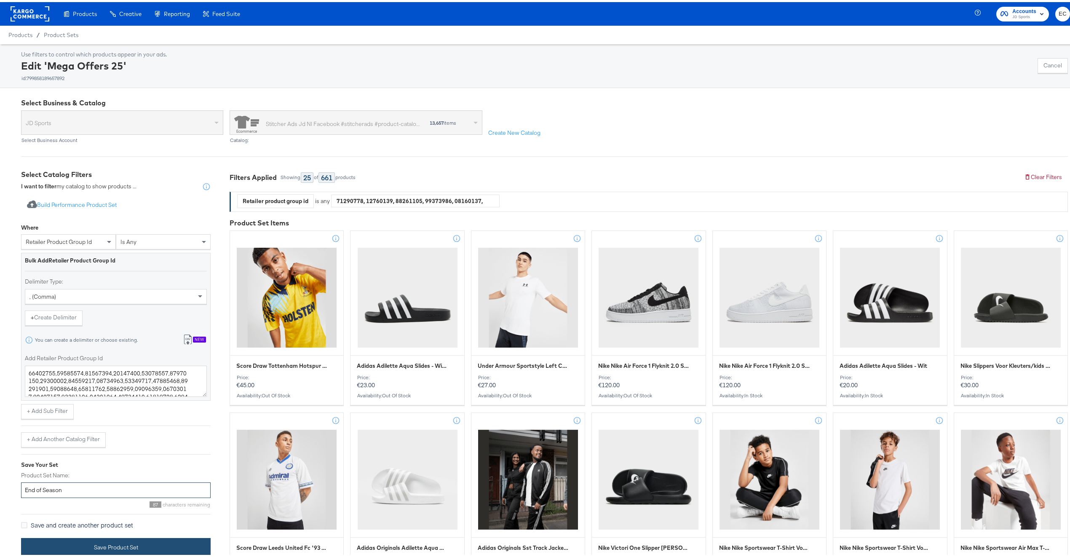
type input "End of Season"
click at [157, 546] on button "Save Product Set" at bounding box center [116, 545] width 190 height 19
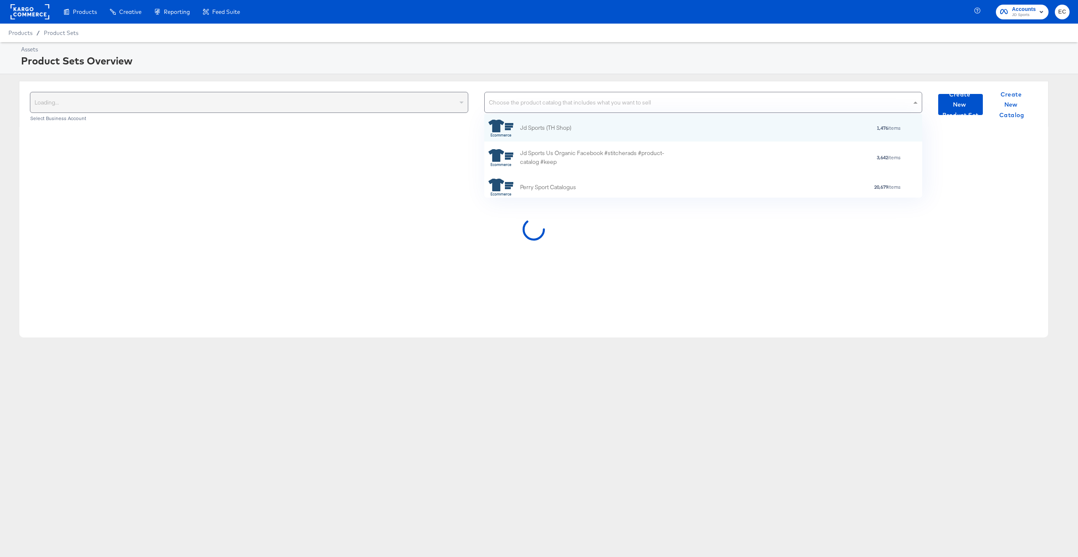
click at [515, 99] on div "Choose the product catalog that includes what you want to sell" at bounding box center [704, 102] width 438 height 20
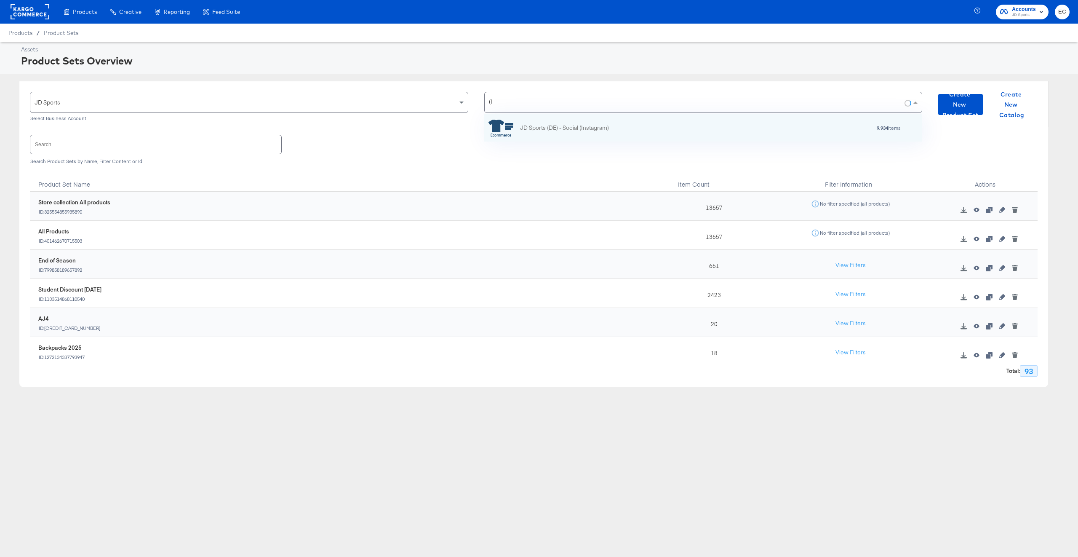
scroll to position [9, 9]
type input "(IT"
click at [594, 133] on div "JD Sports (IT) - Stitcher Ads 9,557 items" at bounding box center [702, 128] width 427 height 17
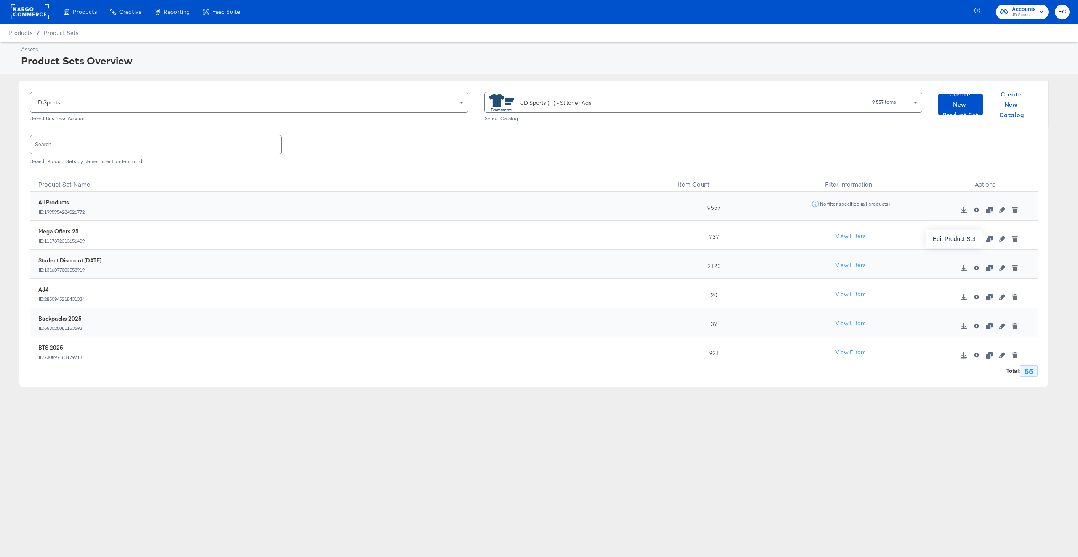
click at [999, 240] on icon "button" at bounding box center [1002, 239] width 6 height 6
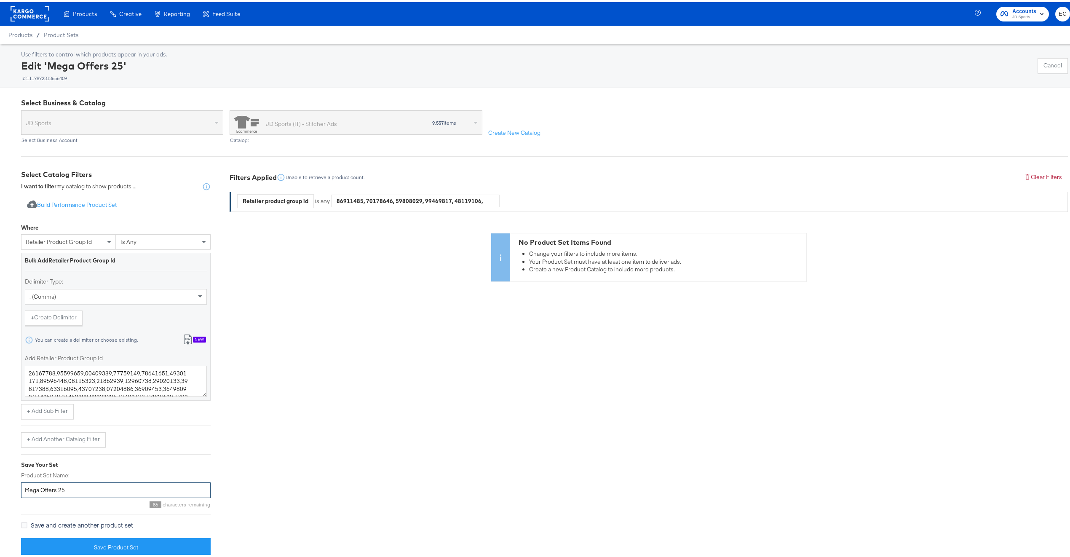
click at [109, 492] on input "Mega Offers 25" at bounding box center [116, 488] width 190 height 16
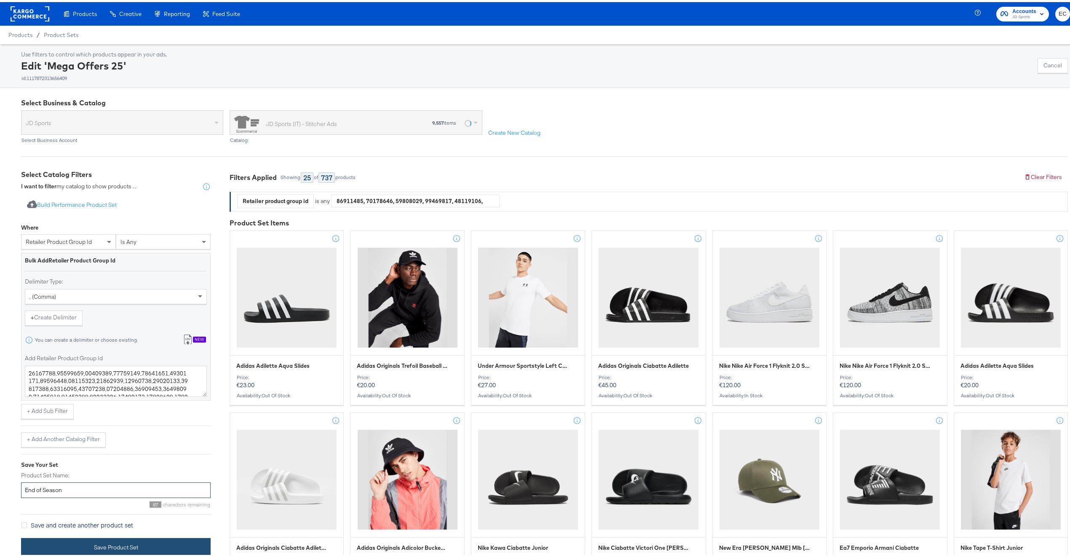
type input "End of Season"
click at [184, 551] on button "Save Product Set" at bounding box center [116, 545] width 190 height 19
